Goal: Task Accomplishment & Management: Manage account settings

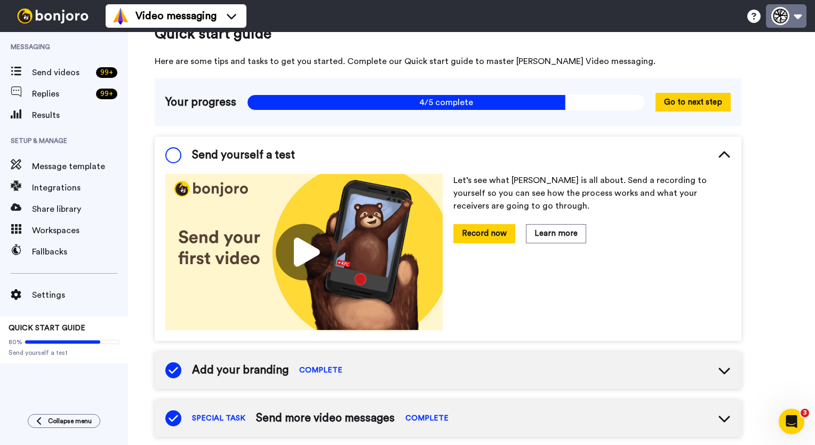
click at [798, 20] on button at bounding box center [786, 15] width 41 height 23
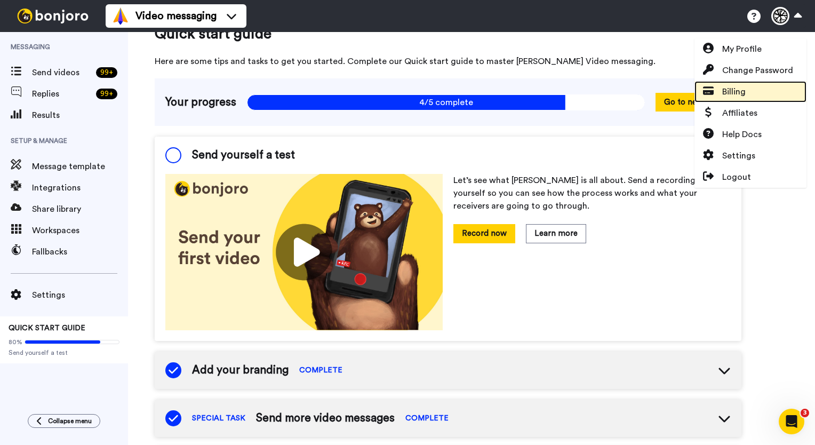
click at [747, 94] on link "Billing" at bounding box center [750, 91] width 112 height 21
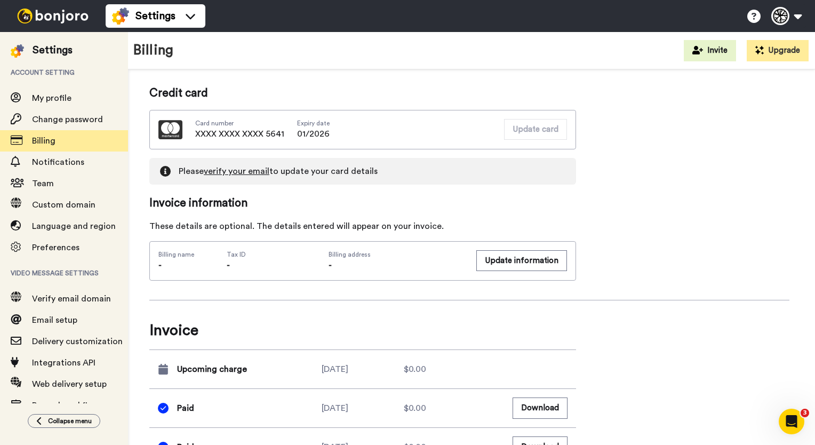
scroll to position [213, 0]
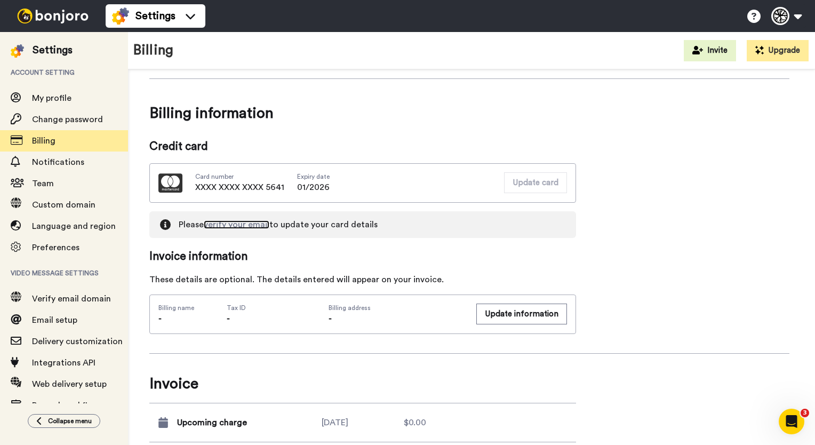
click at [250, 225] on link "verify your email" at bounding box center [237, 224] width 66 height 9
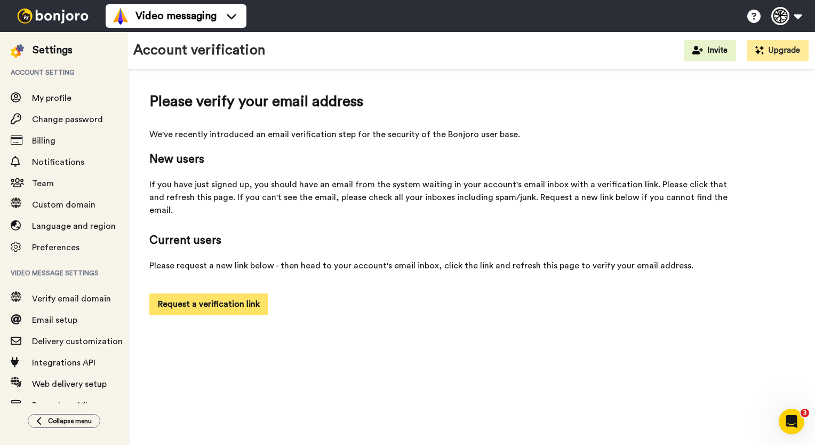
click at [209, 295] on button "Request a verification link" at bounding box center [208, 303] width 119 height 21
